Goal: Task Accomplishment & Management: Use online tool/utility

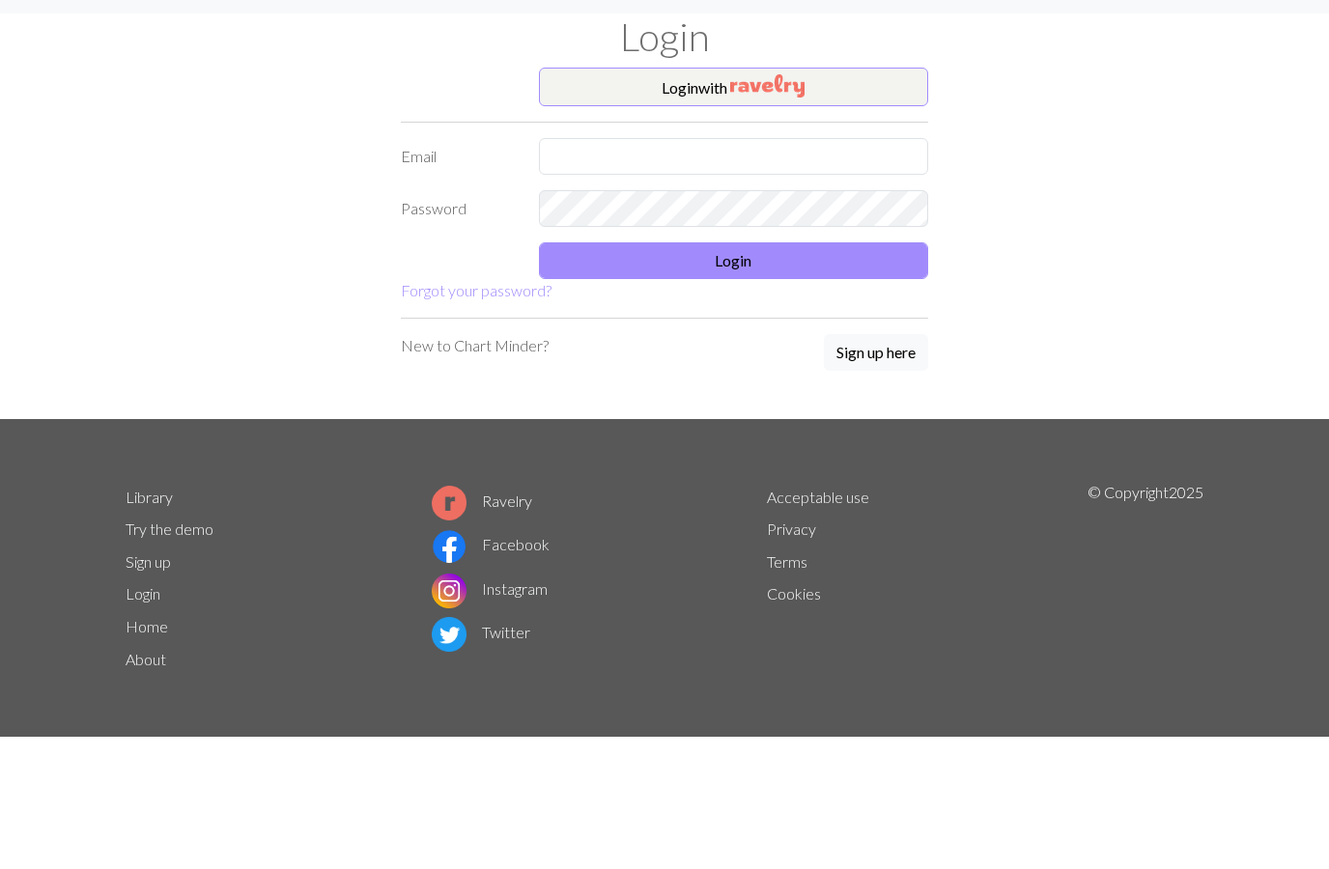
click at [584, 183] on input "text" at bounding box center [734, 201] width 390 height 37
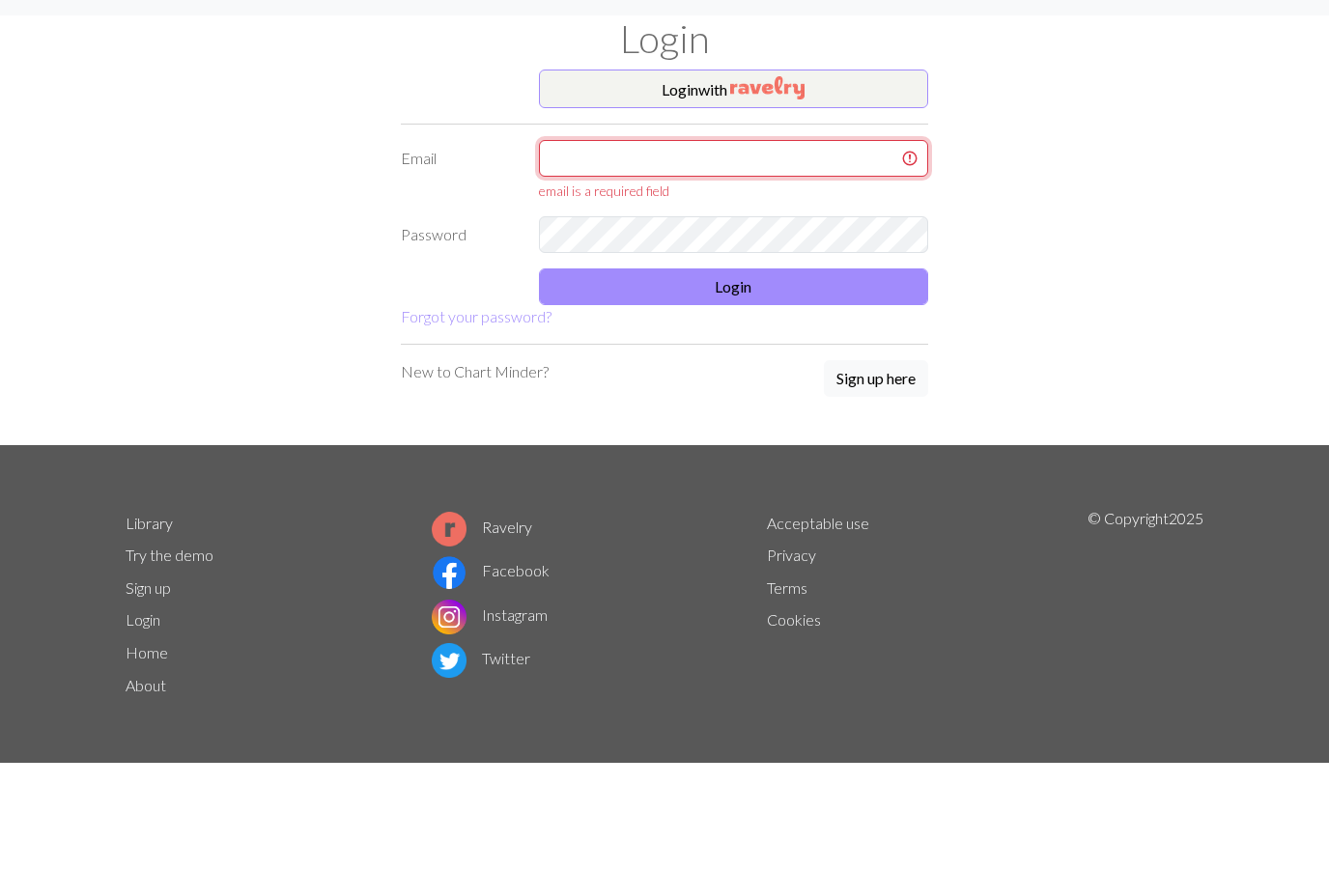
type input "[EMAIL_ADDRESS][DOMAIN_NAME]"
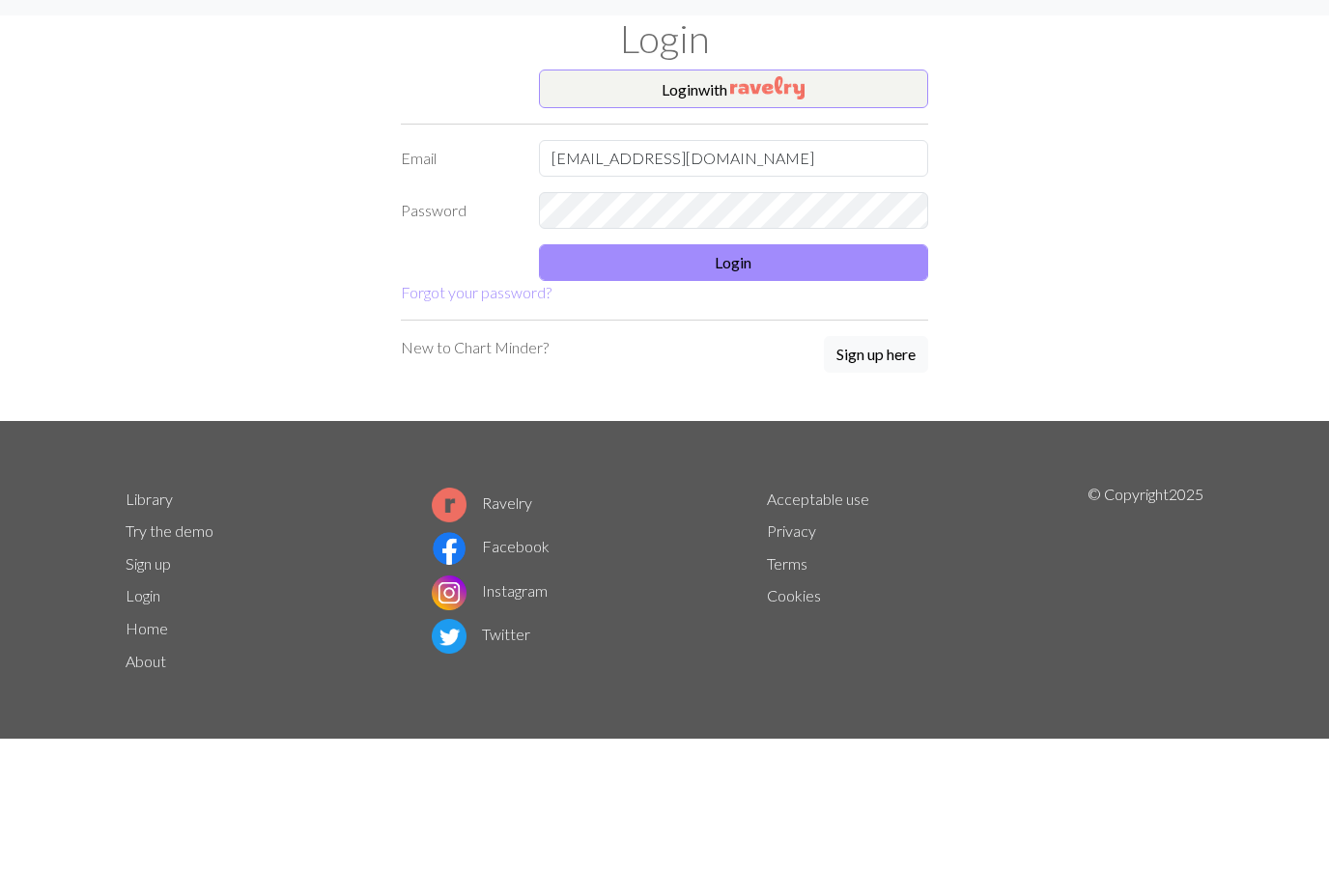
click at [761, 287] on button "Login" at bounding box center [734, 305] width 390 height 37
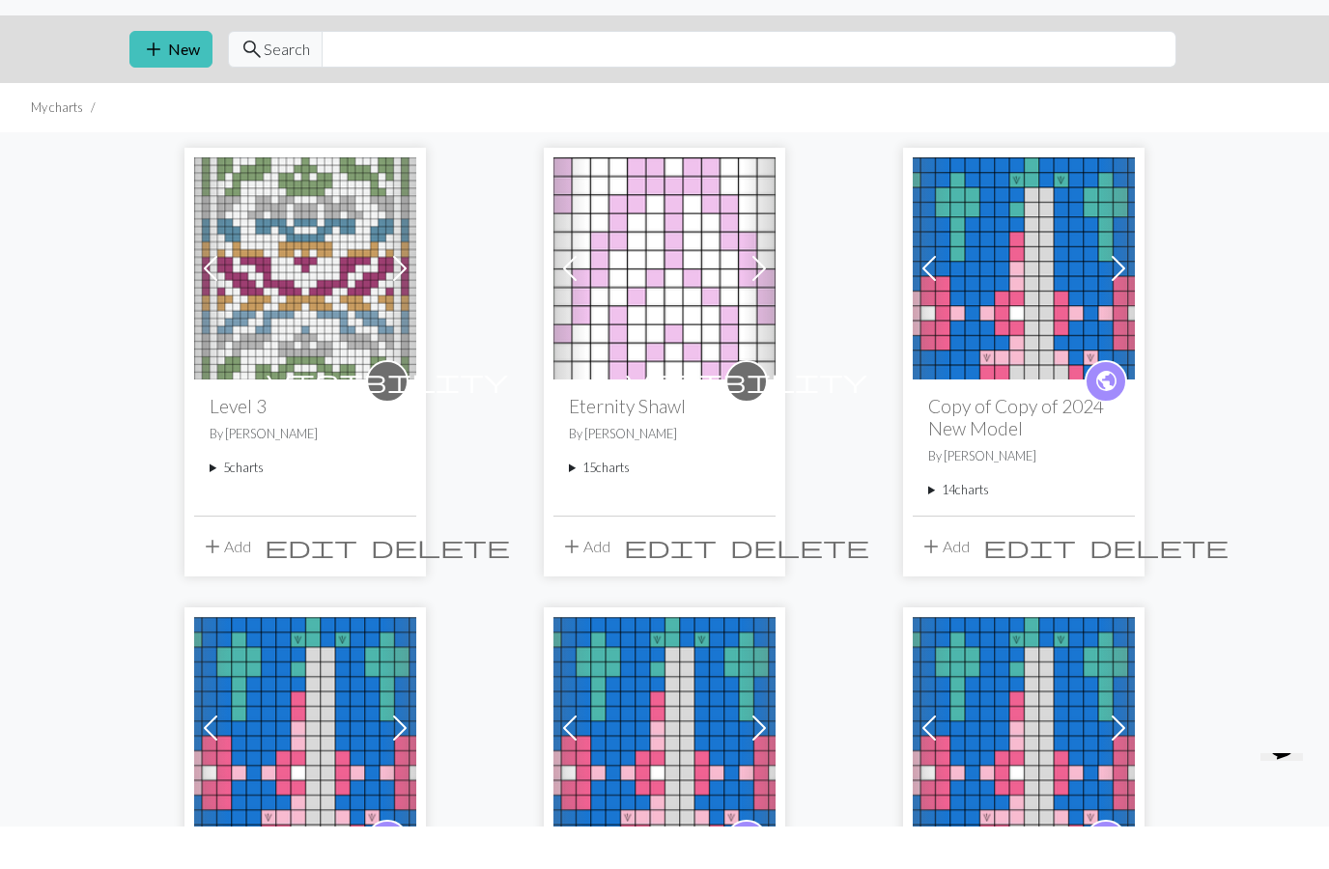
click at [773, 295] on span at bounding box center [759, 310] width 31 height 31
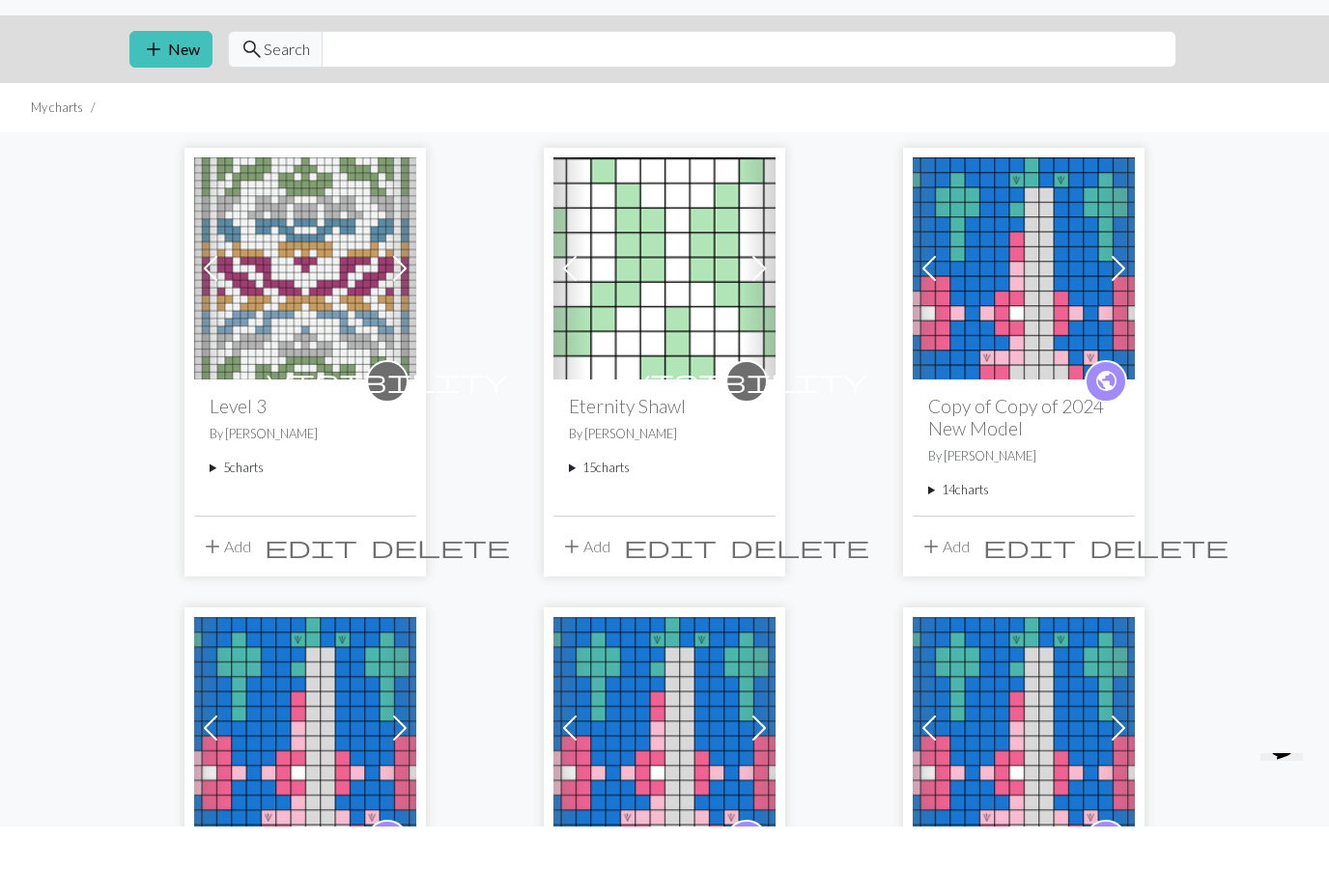
click at [773, 295] on span at bounding box center [759, 310] width 31 height 31
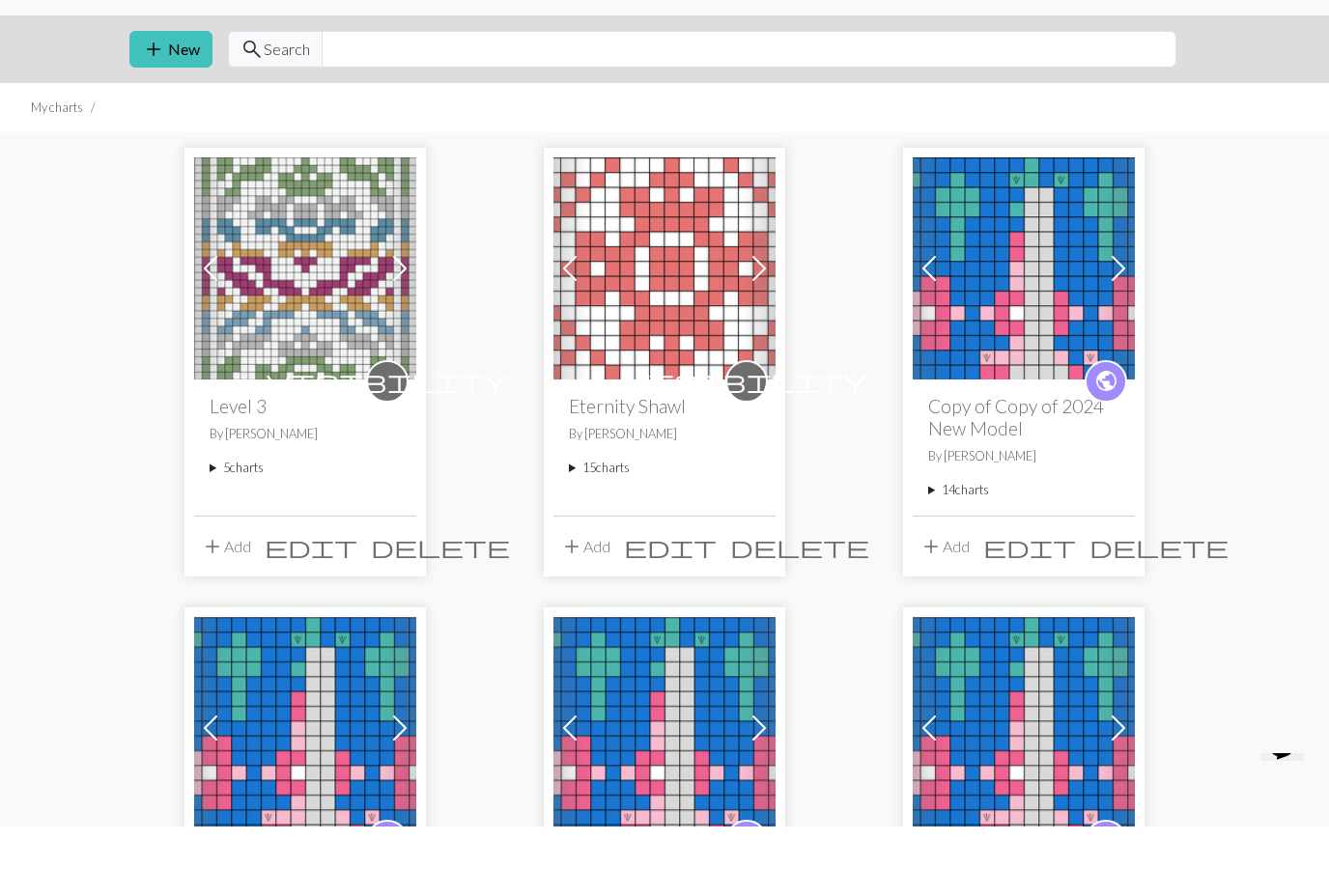
click at [773, 295] on span at bounding box center [759, 310] width 31 height 31
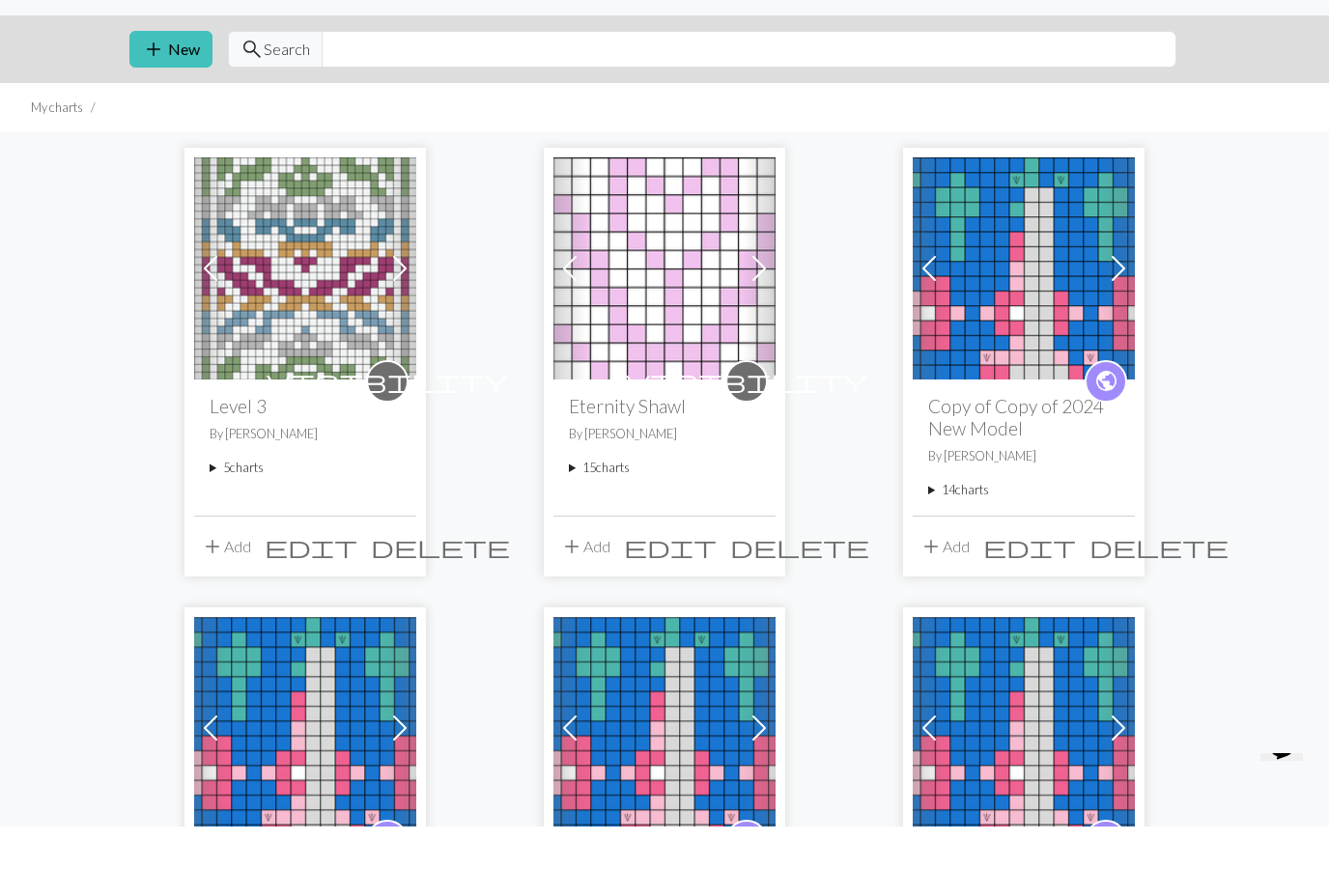
click at [756, 295] on span at bounding box center [759, 310] width 31 height 31
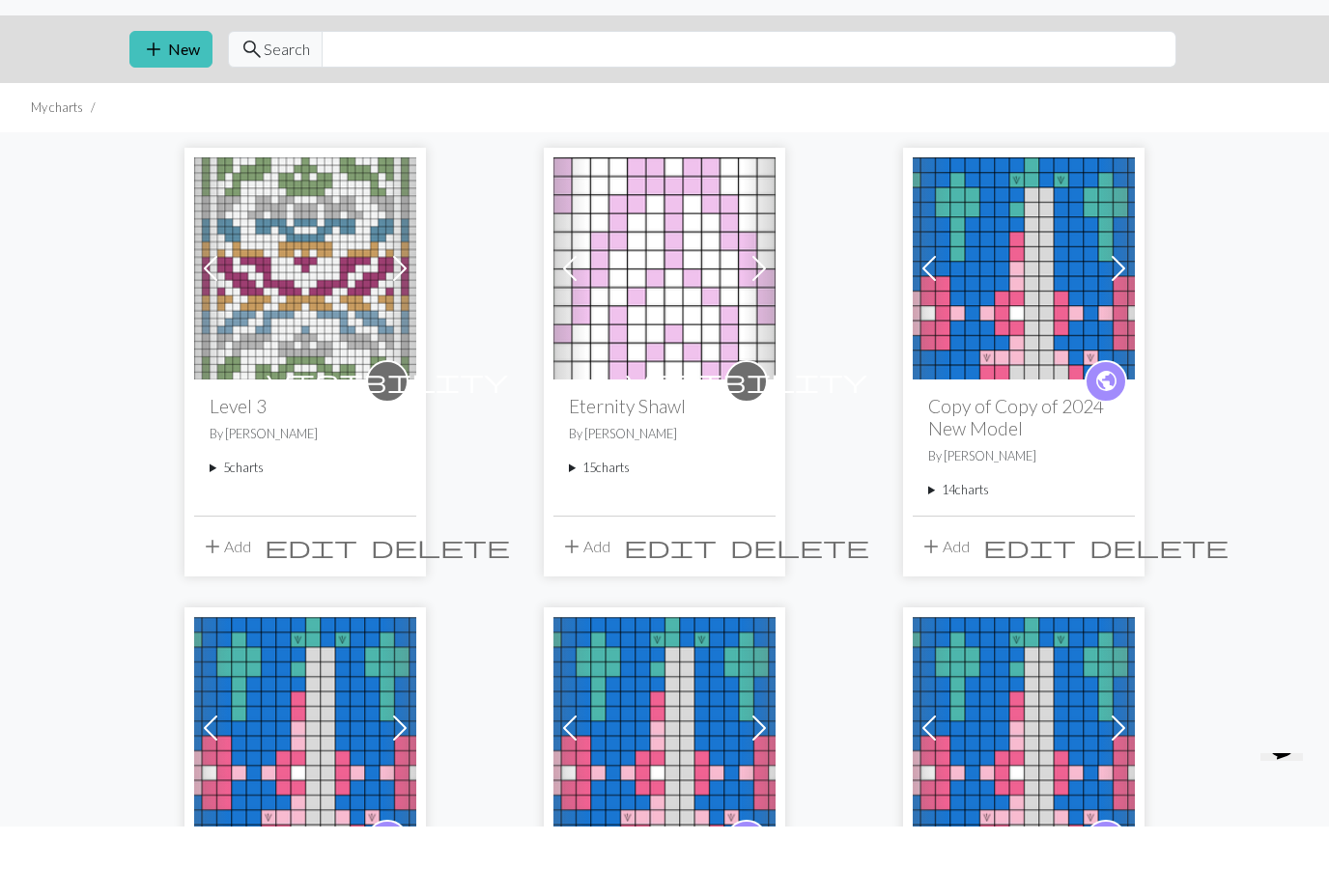
click at [760, 295] on span at bounding box center [759, 310] width 31 height 31
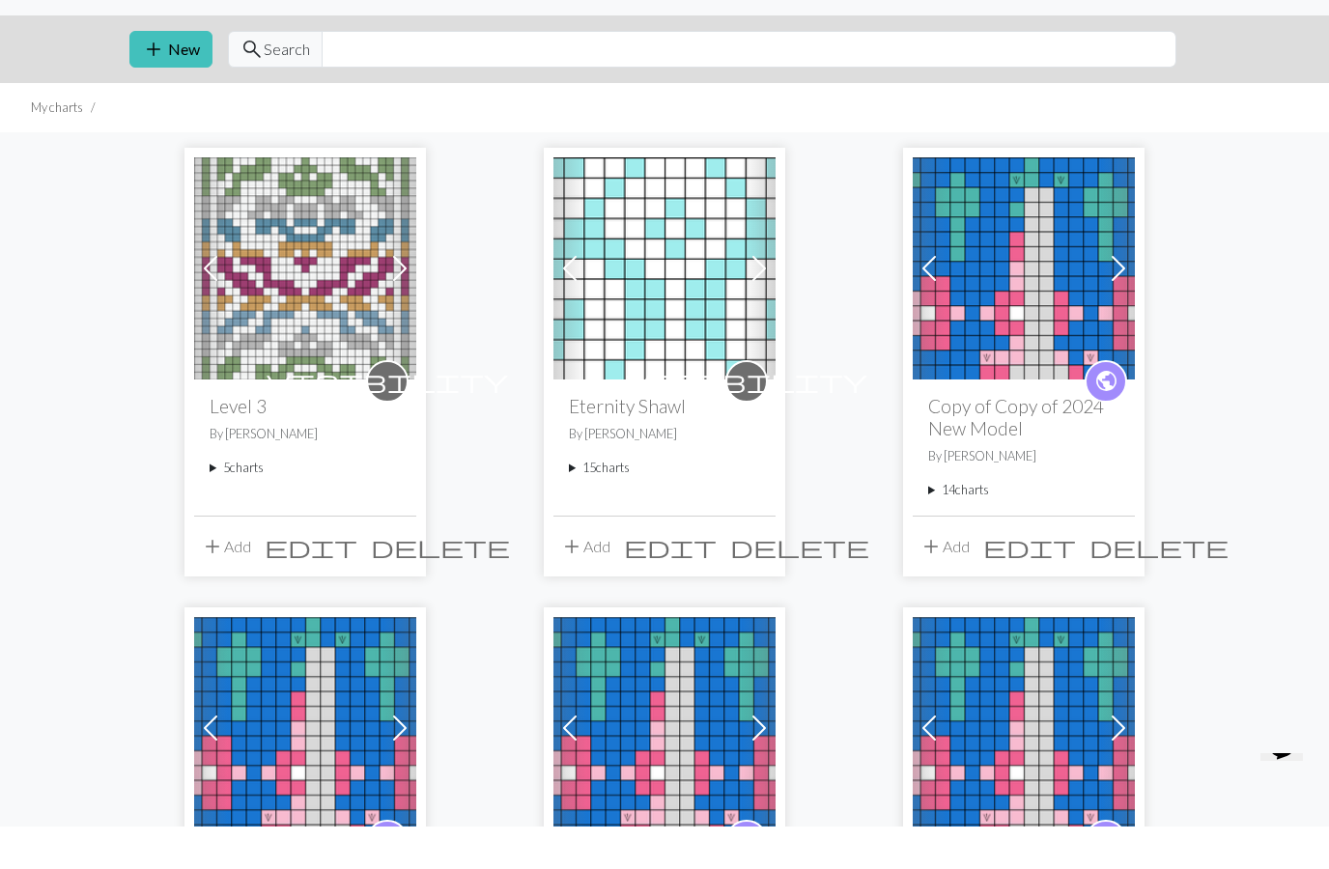
click at [671, 324] on img at bounding box center [664, 311] width 222 height 222
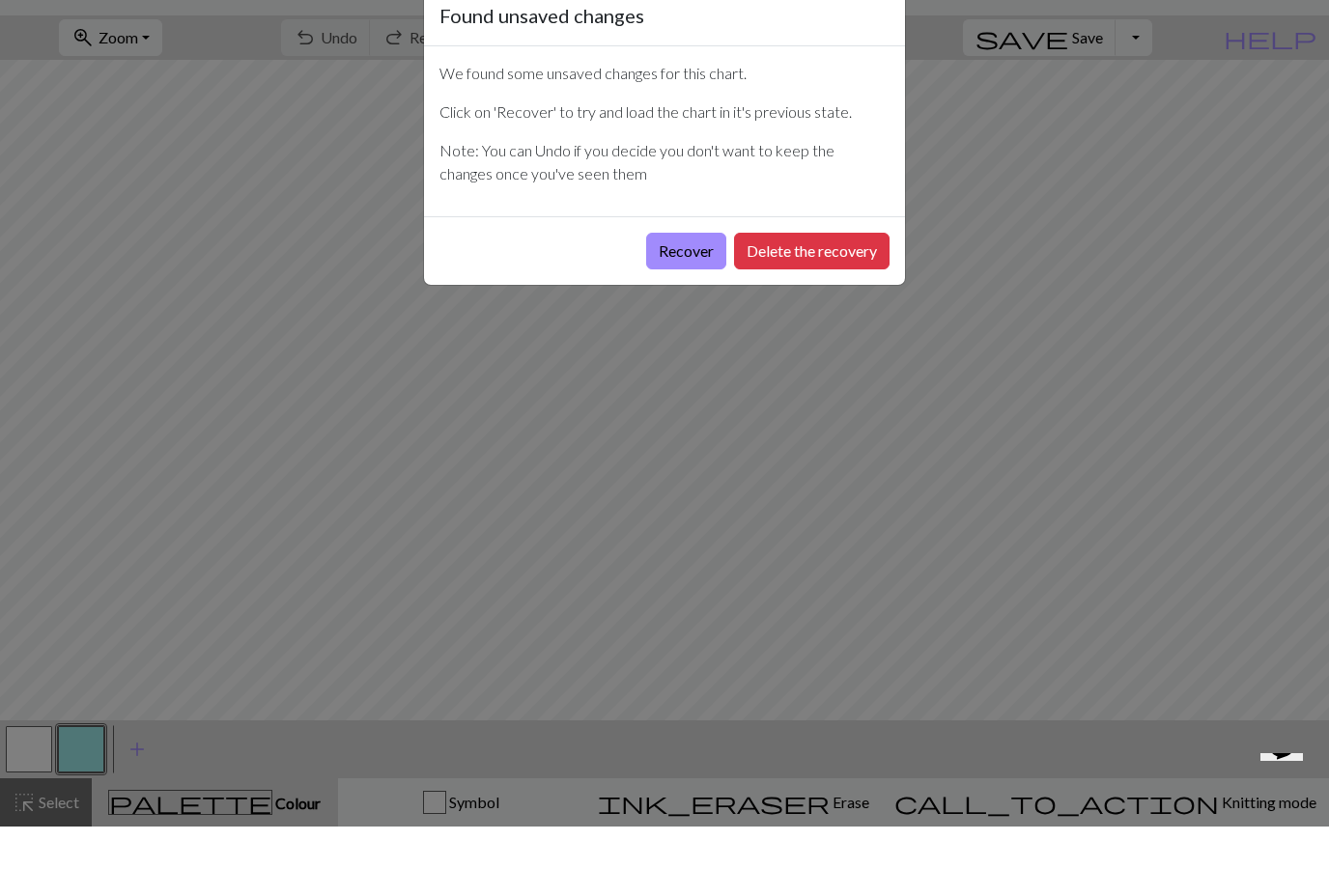
click at [681, 275] on button "Recover" at bounding box center [686, 293] width 80 height 37
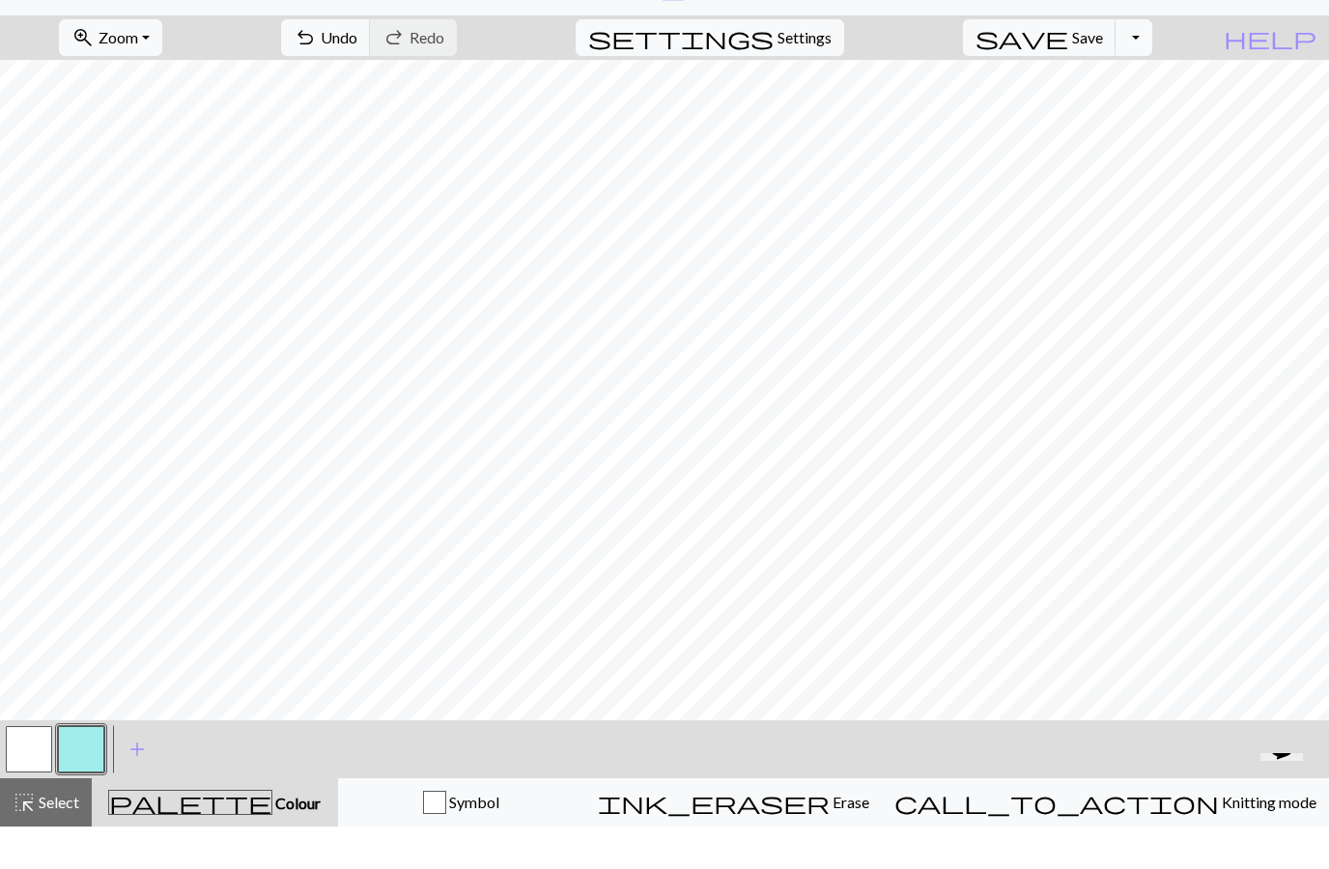
click at [1219, 835] on span "Knitting mode" at bounding box center [1268, 844] width 98 height 18
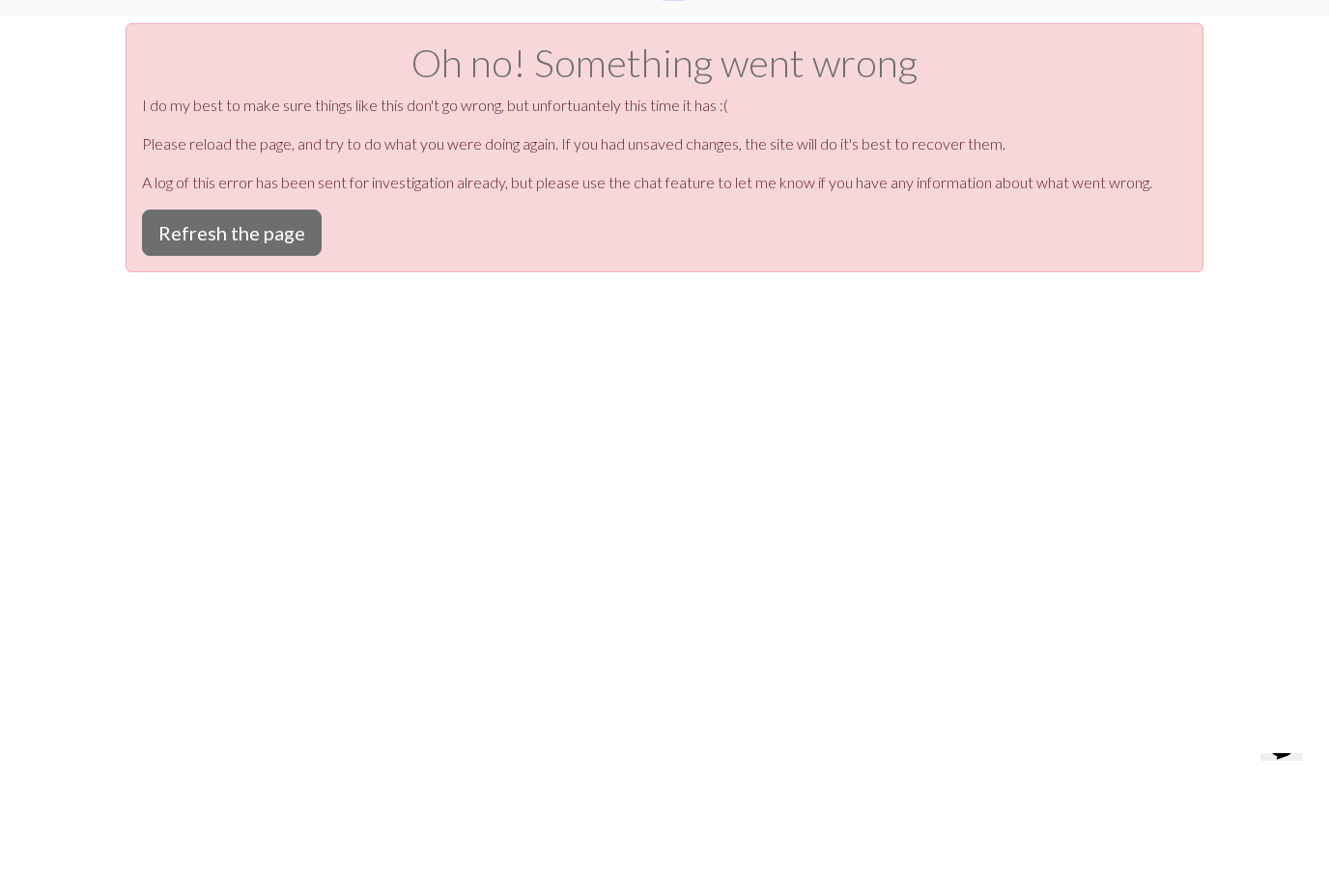
click at [219, 252] on button "Refresh the page" at bounding box center [232, 275] width 180 height 46
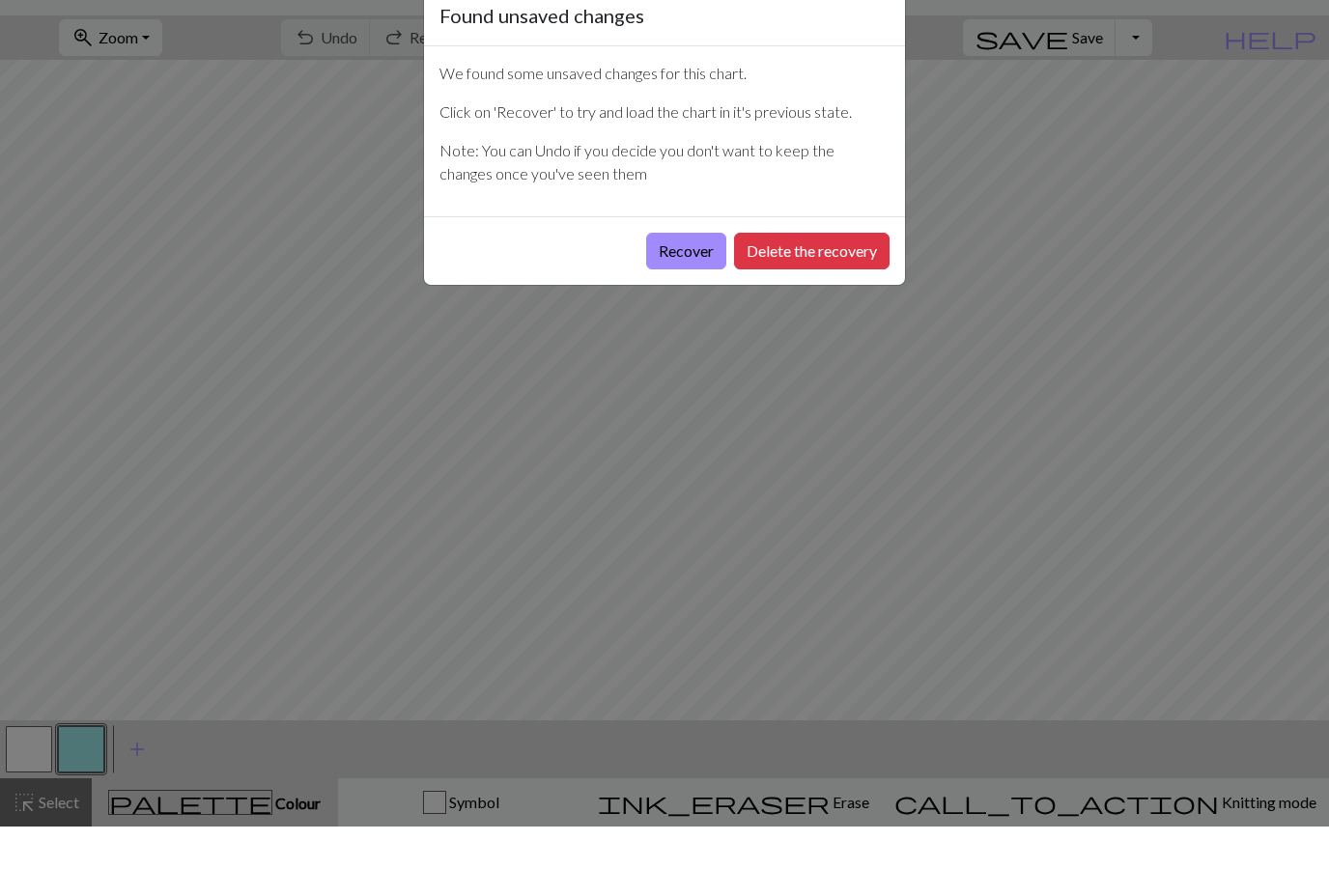
click at [813, 275] on button "Delete the recovery" at bounding box center [811, 293] width 155 height 37
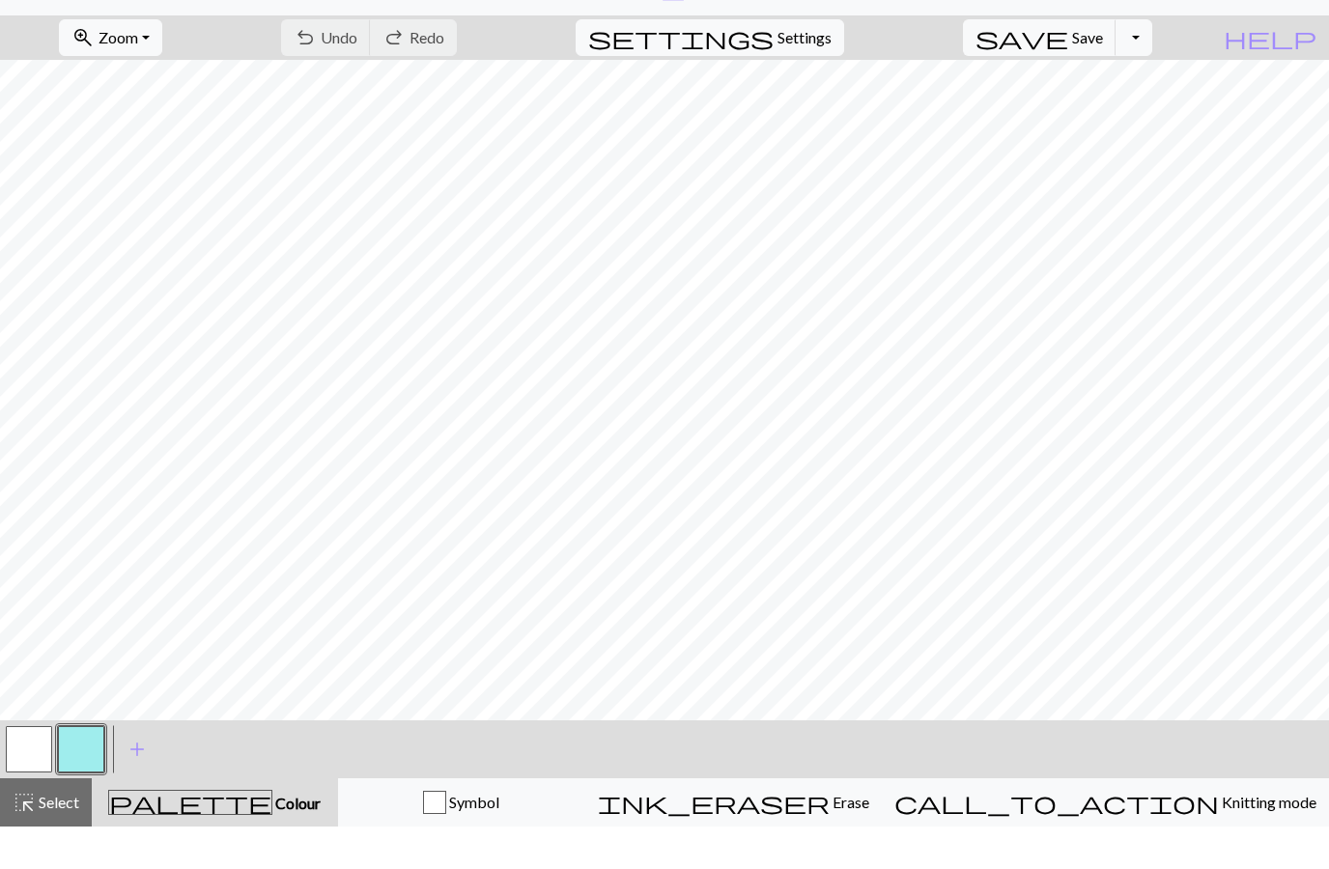
click at [1219, 835] on span "Knitting mode" at bounding box center [1268, 844] width 98 height 18
